Goal: Task Accomplishment & Management: Use online tool/utility

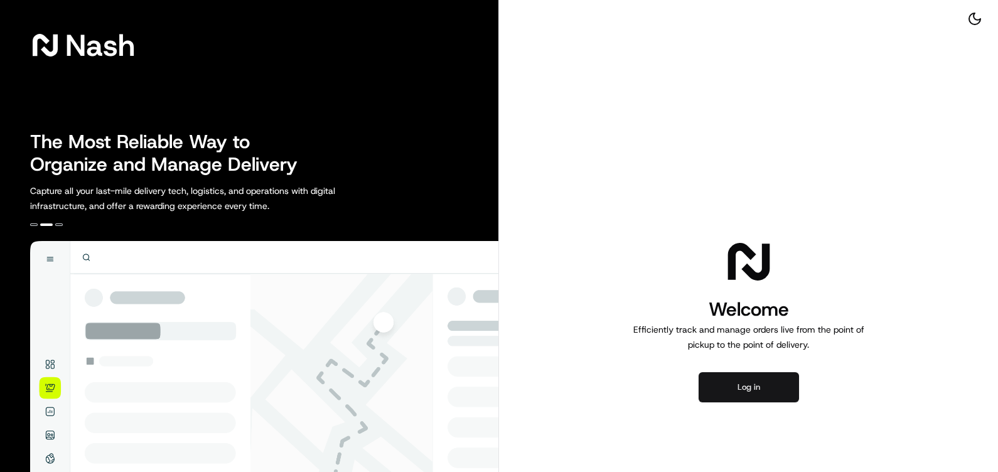
click at [725, 381] on button "Log in" at bounding box center [749, 387] width 100 height 30
